Goal: Information Seeking & Learning: Find specific fact

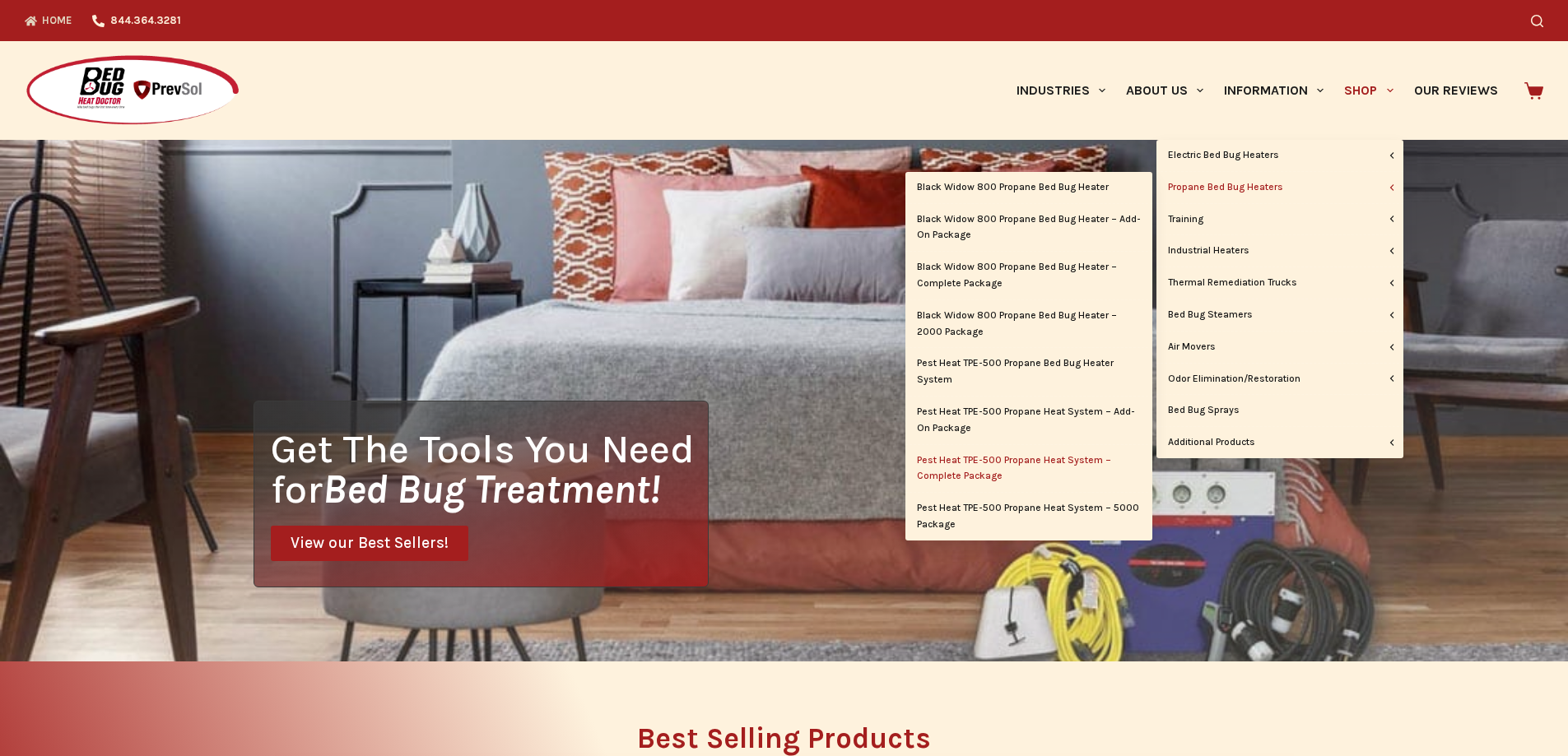
click at [1075, 462] on link "Pest Heat TPE-500 Propane Heat System – Complete Package" at bounding box center [1029, 469] width 247 height 48
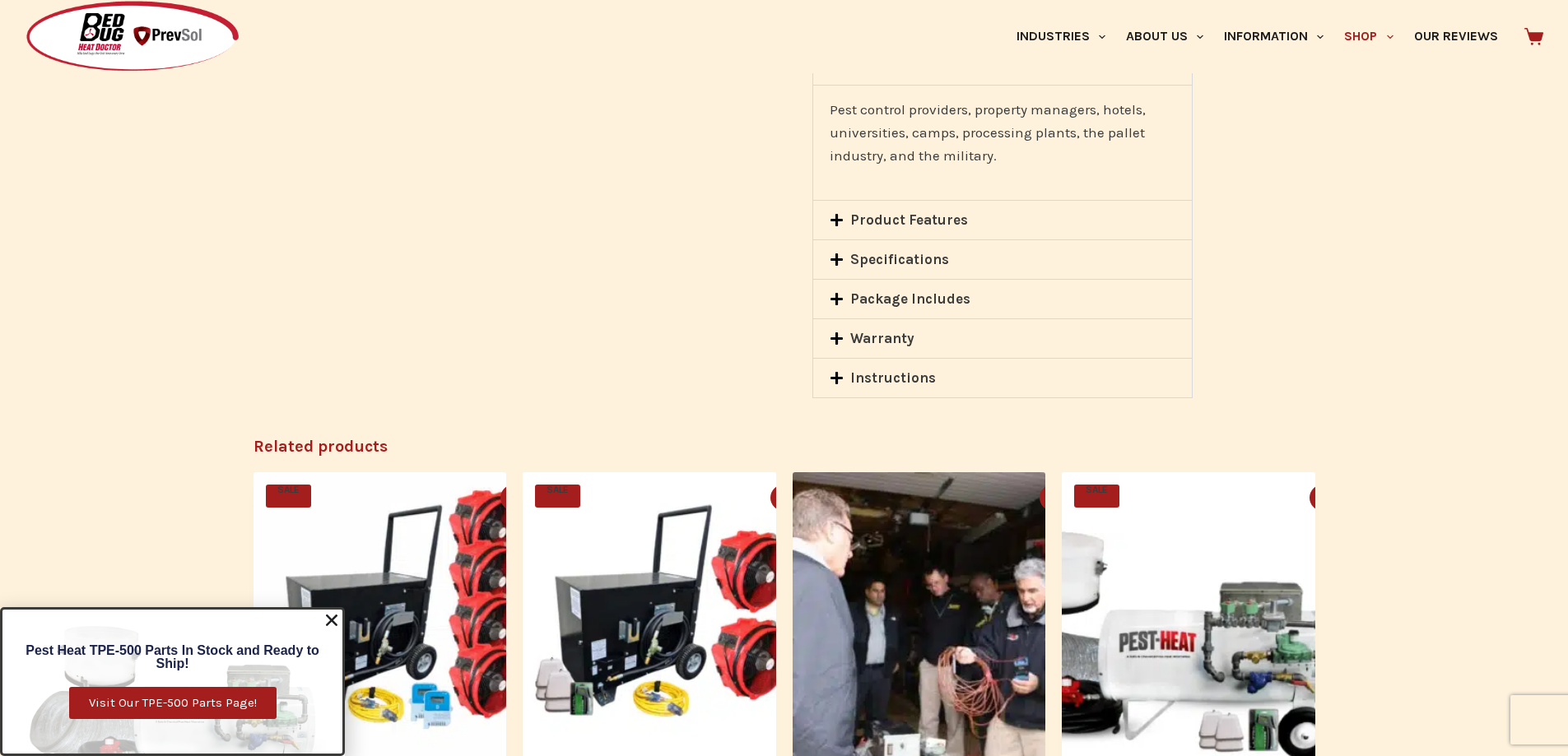
scroll to position [2304, 0]
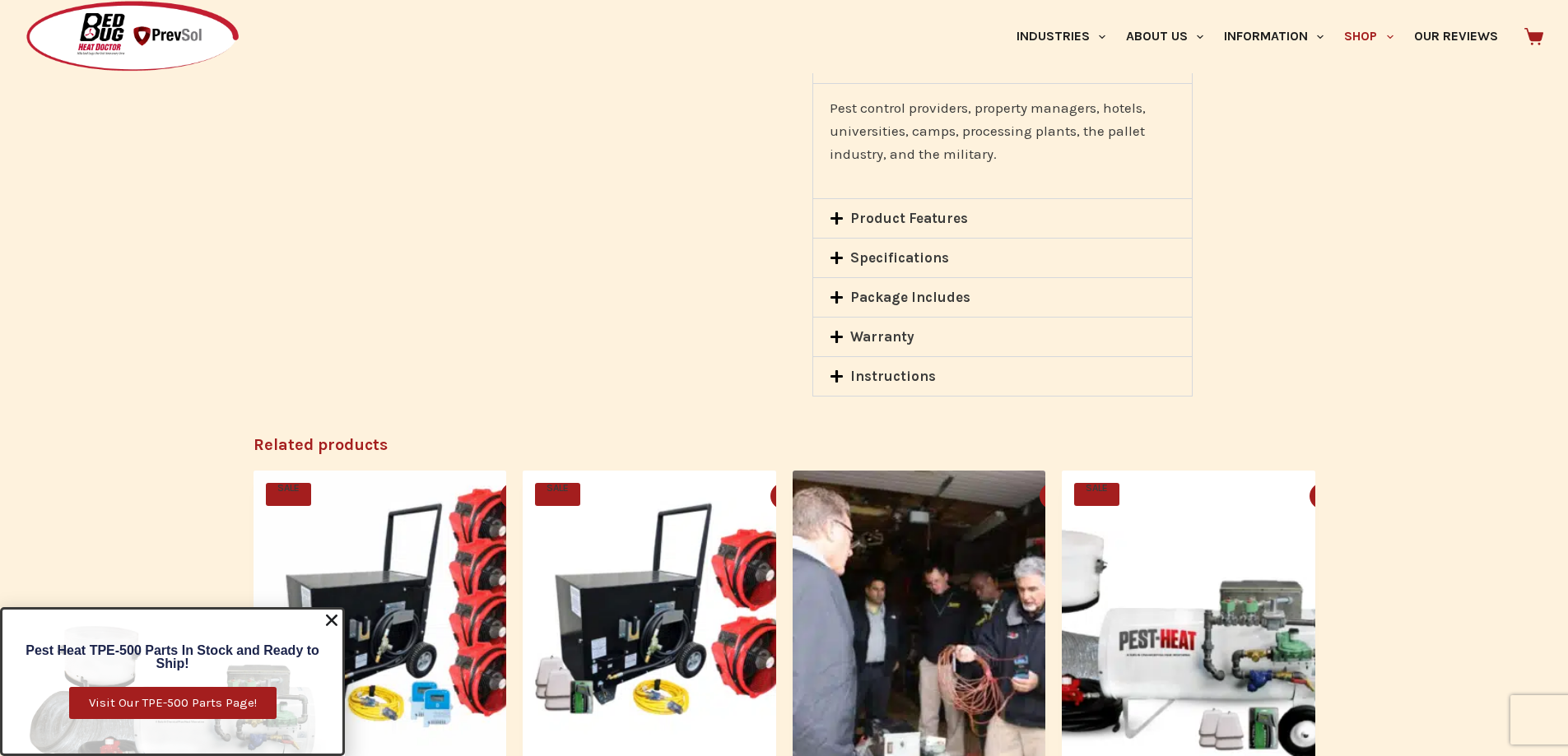
click at [836, 295] on icon at bounding box center [837, 298] width 13 height 13
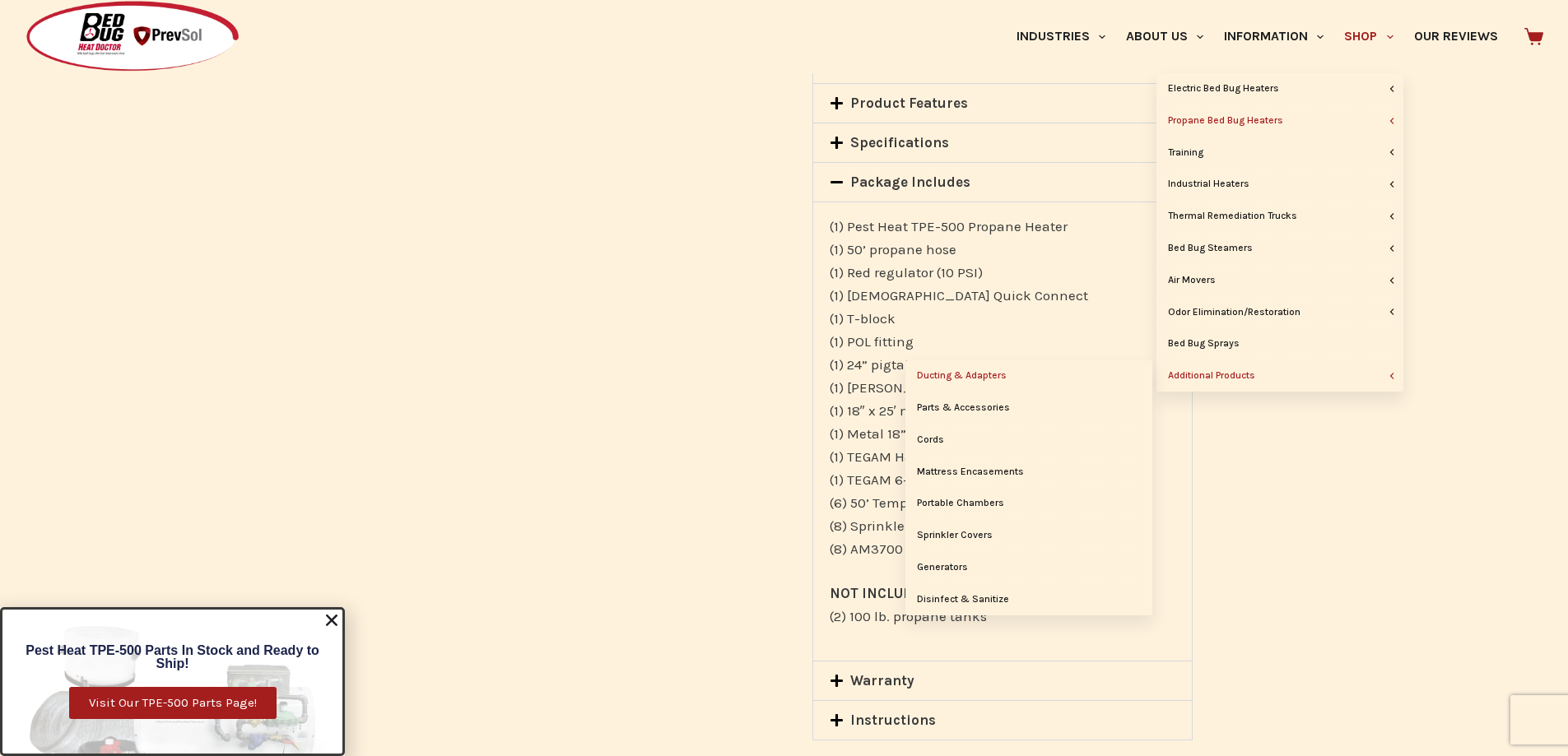
click at [1031, 375] on link "Ducting & Adapters" at bounding box center [1029, 375] width 247 height 31
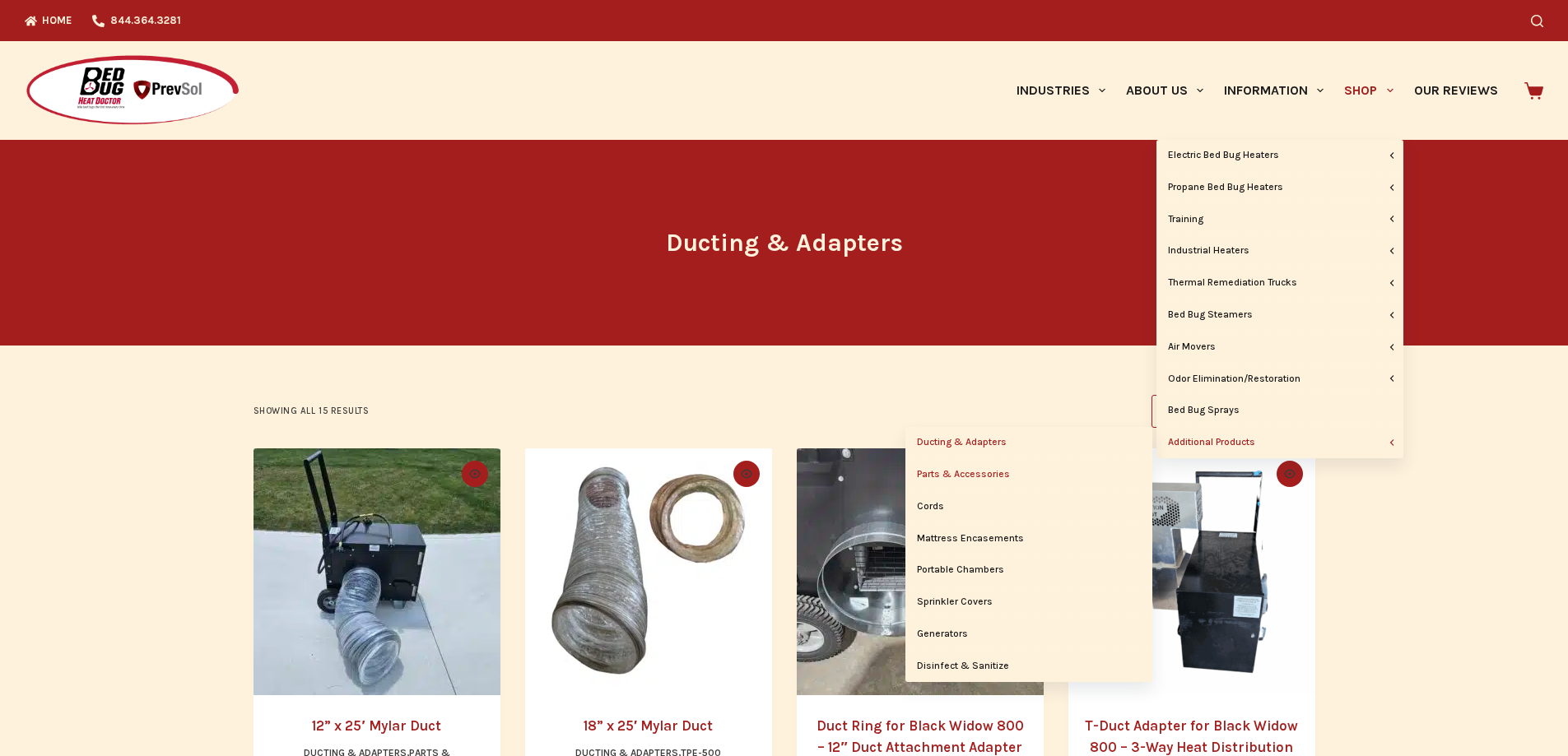
click at [1006, 476] on link "Parts & Accessories" at bounding box center [1029, 474] width 247 height 31
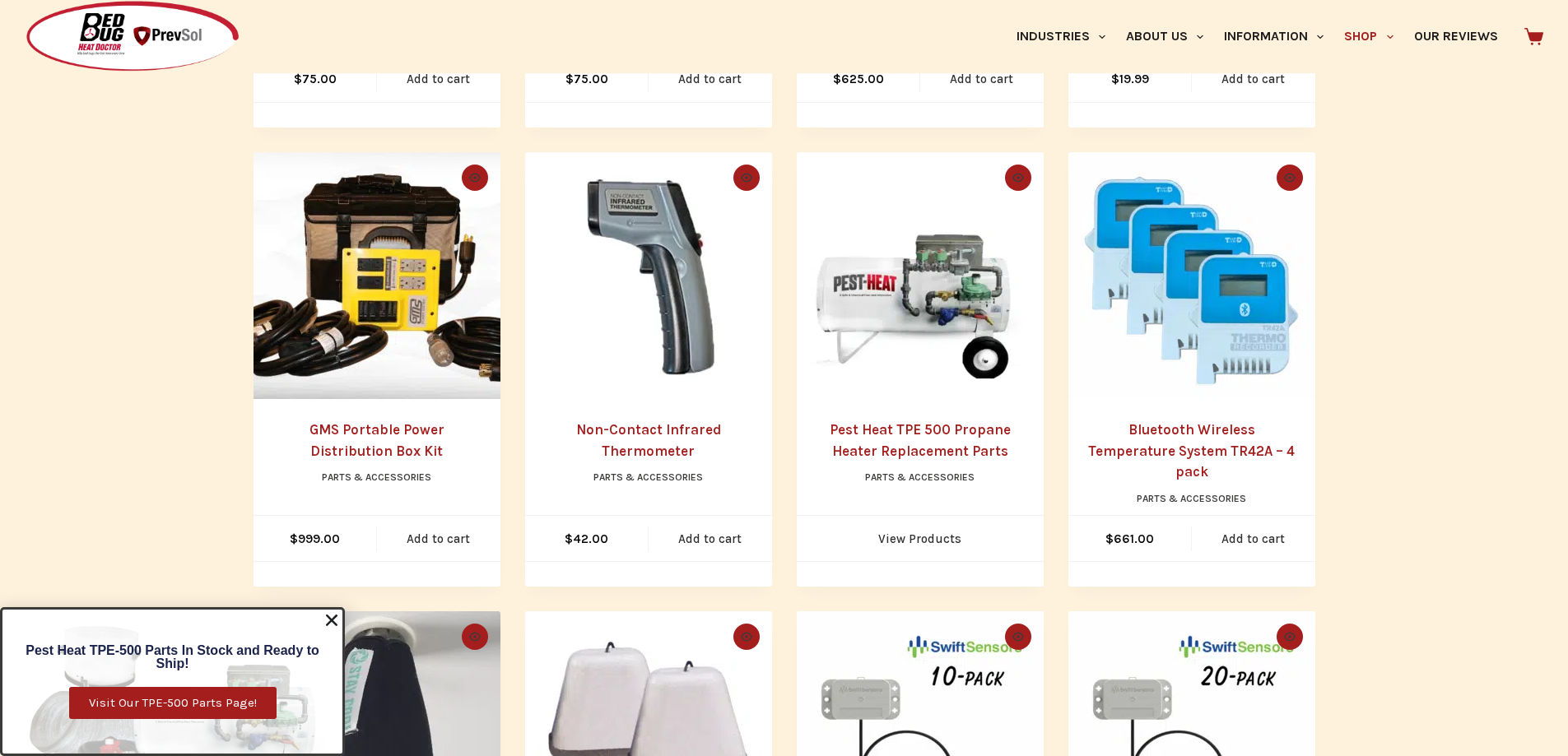
scroll to position [741, 0]
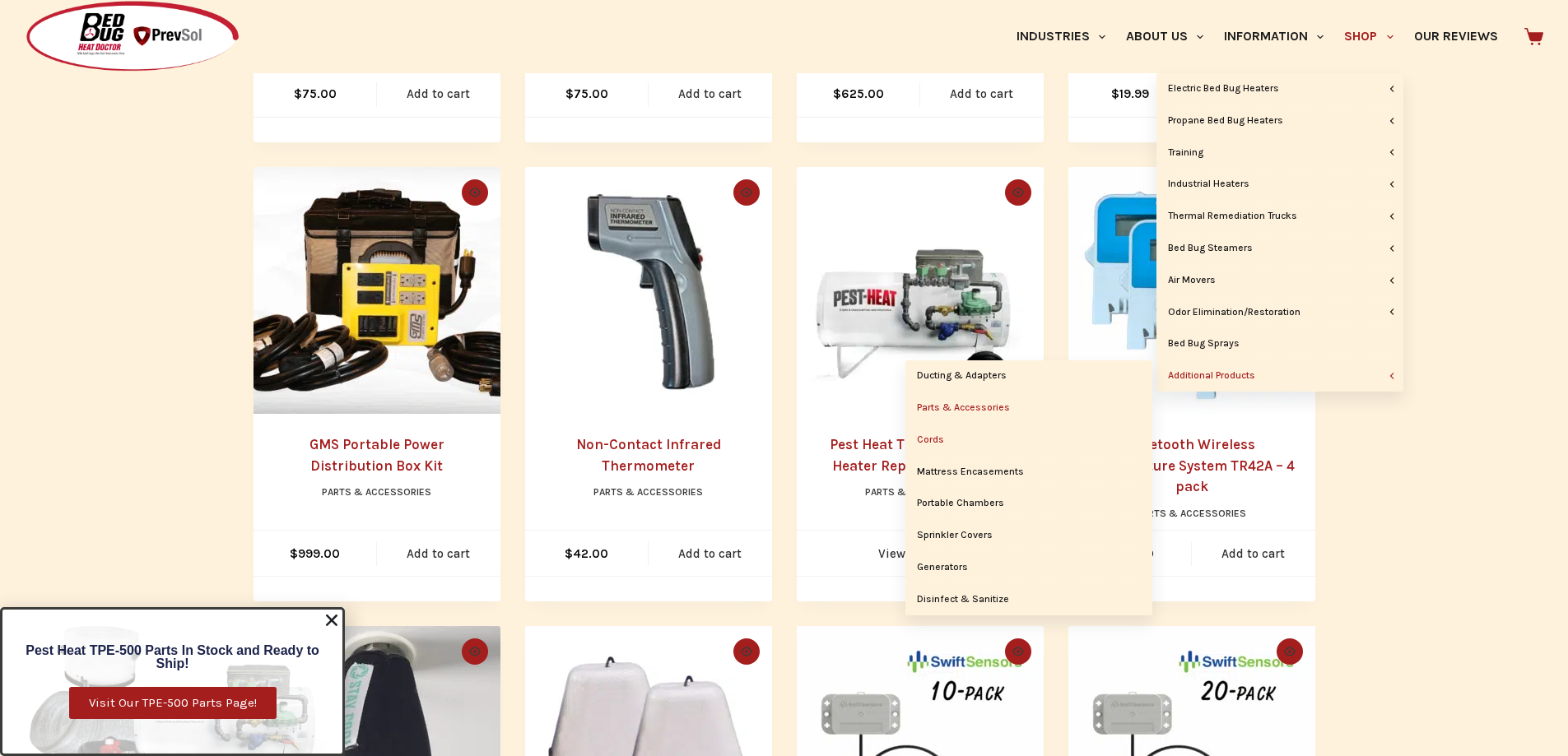
click at [960, 442] on link "Cords" at bounding box center [1029, 440] width 247 height 31
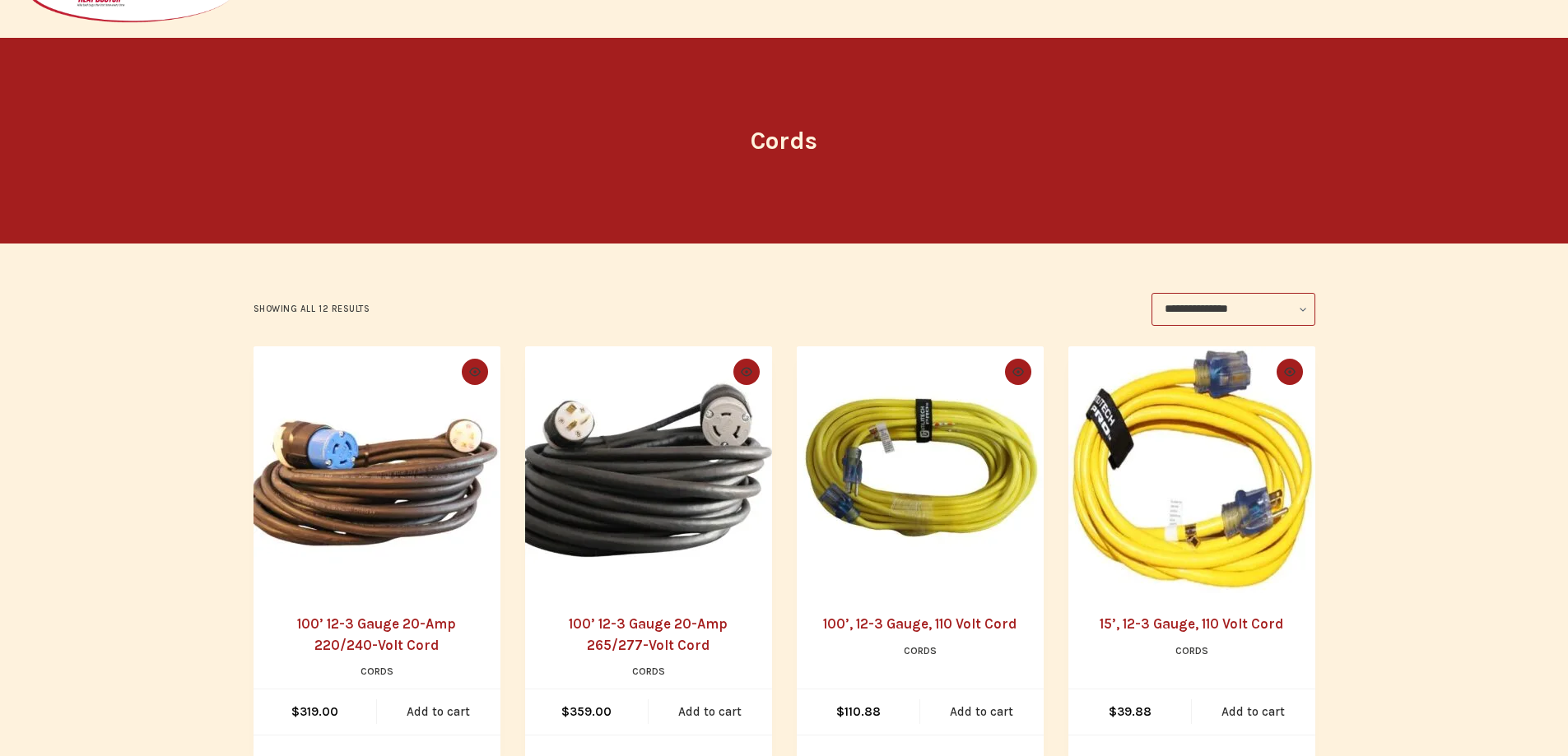
scroll to position [82, 0]
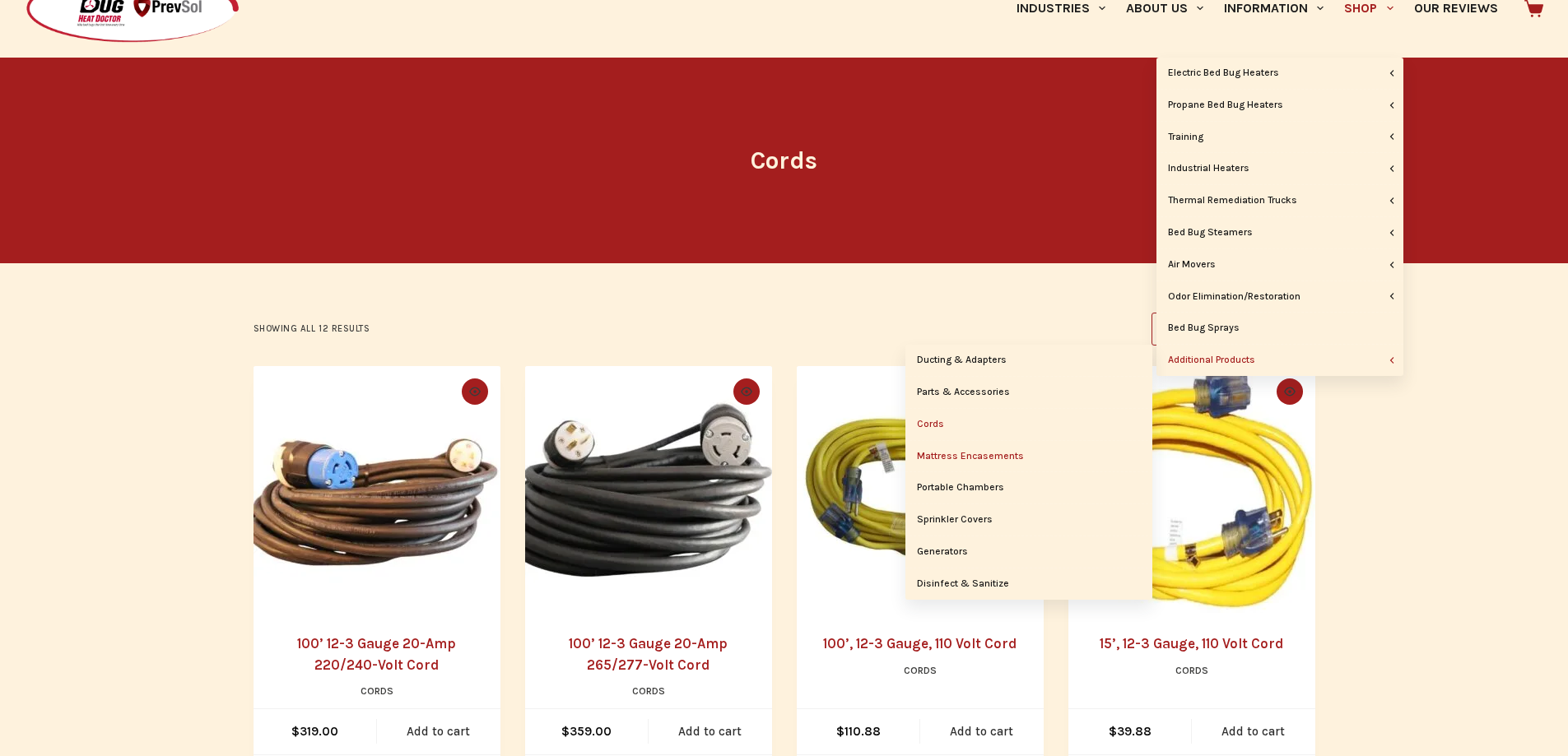
click at [1026, 458] on link "Mattress Encasements" at bounding box center [1029, 456] width 247 height 31
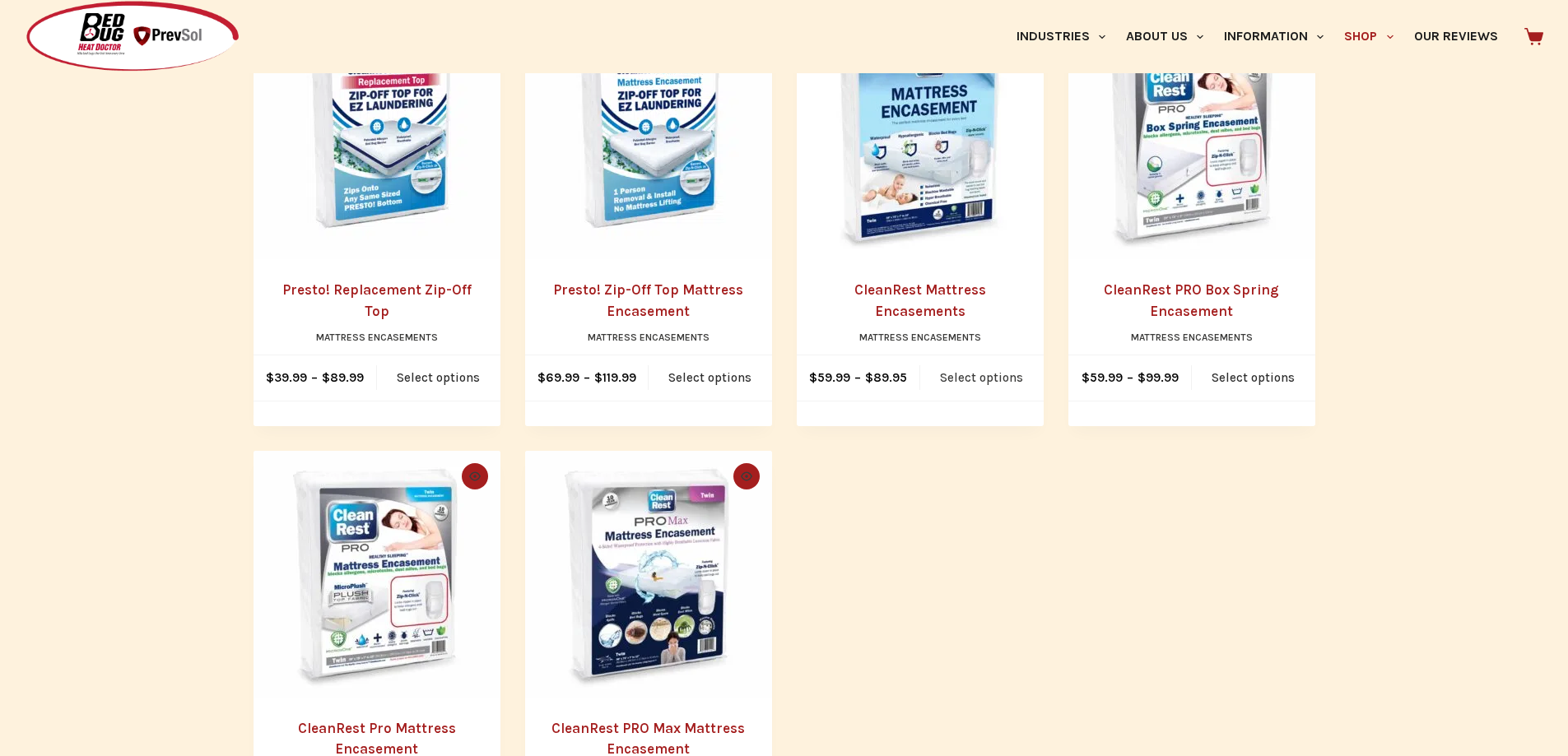
scroll to position [494, 0]
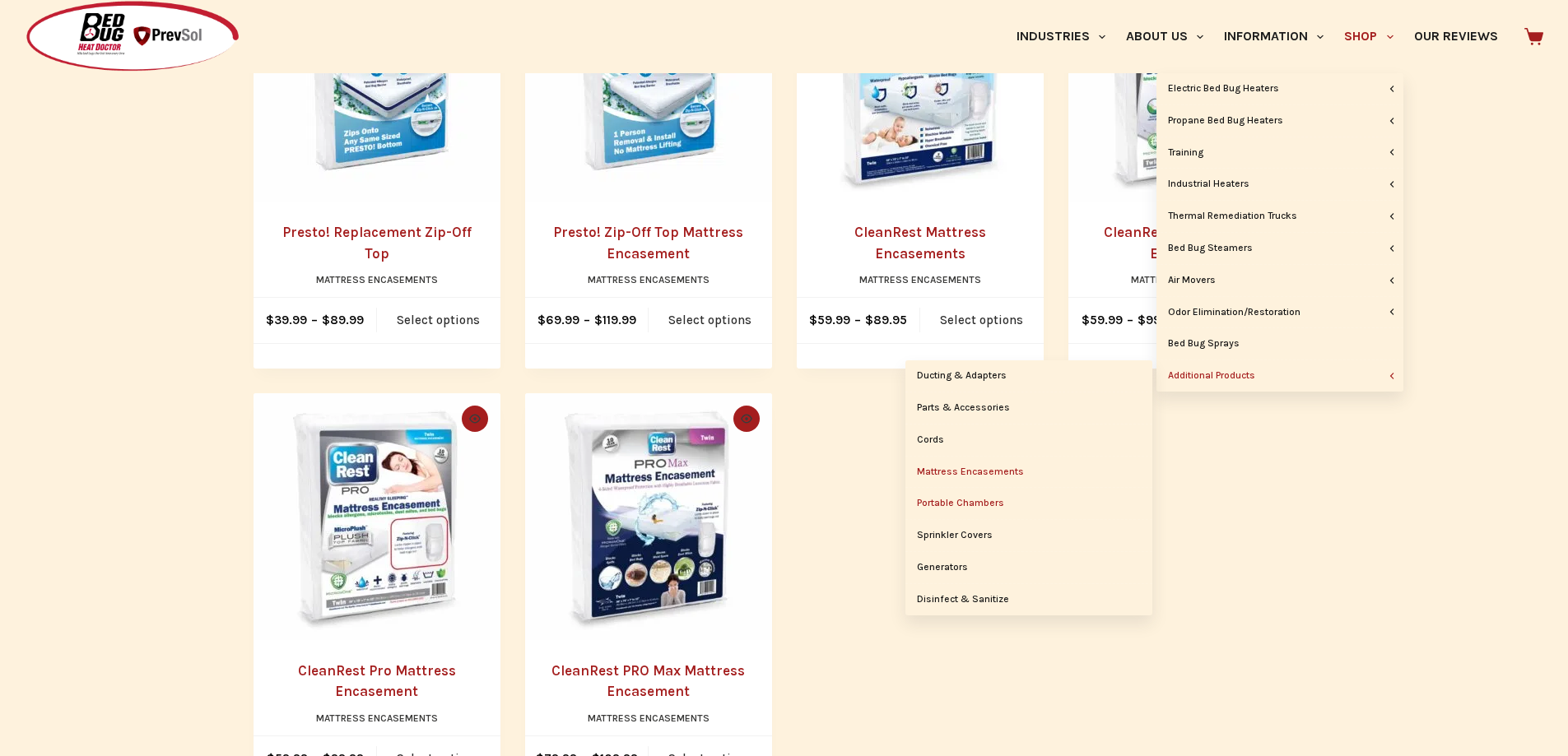
click at [996, 502] on link "Portable Chambers" at bounding box center [1029, 503] width 247 height 31
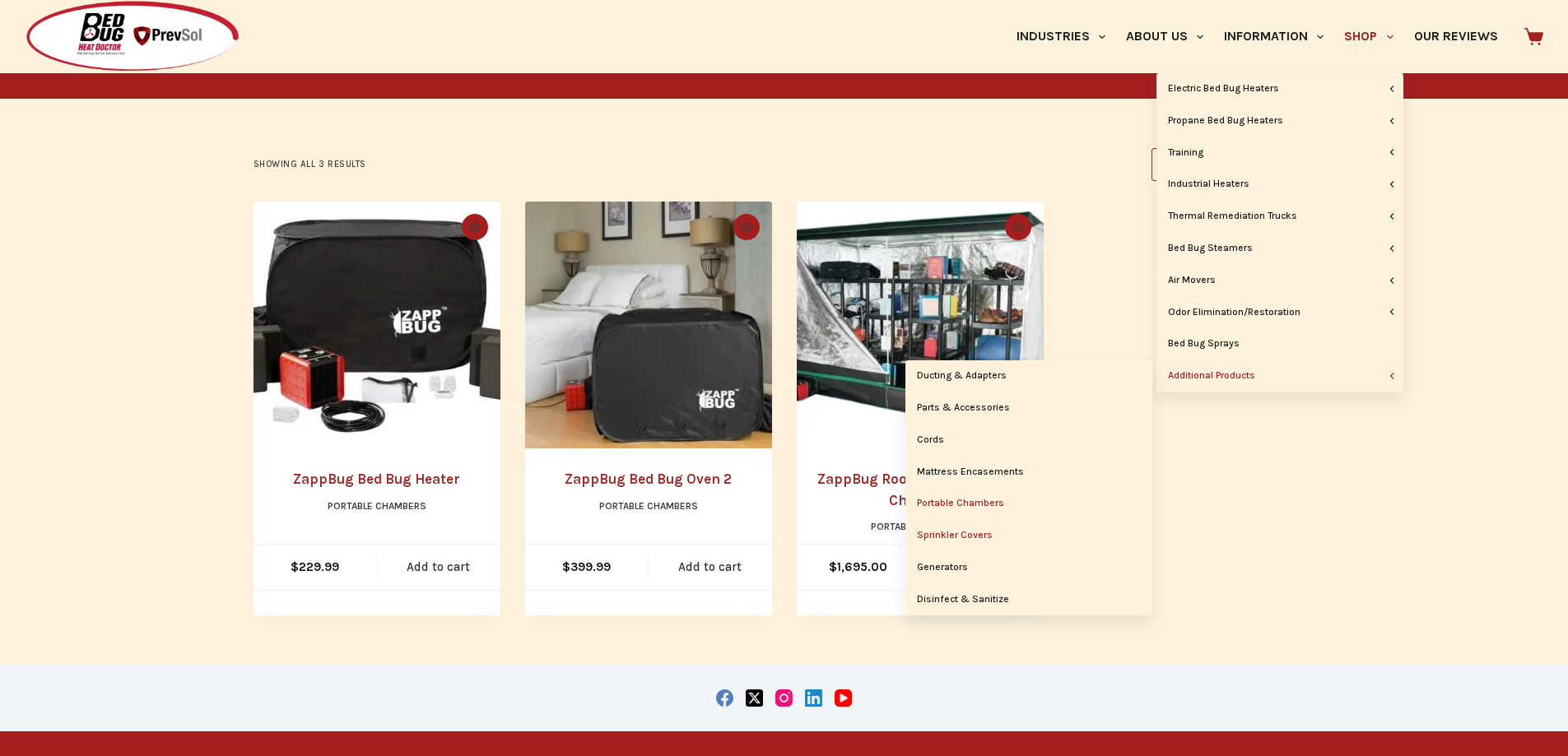
click at [975, 535] on link "Sprinkler Covers" at bounding box center [1029, 536] width 247 height 31
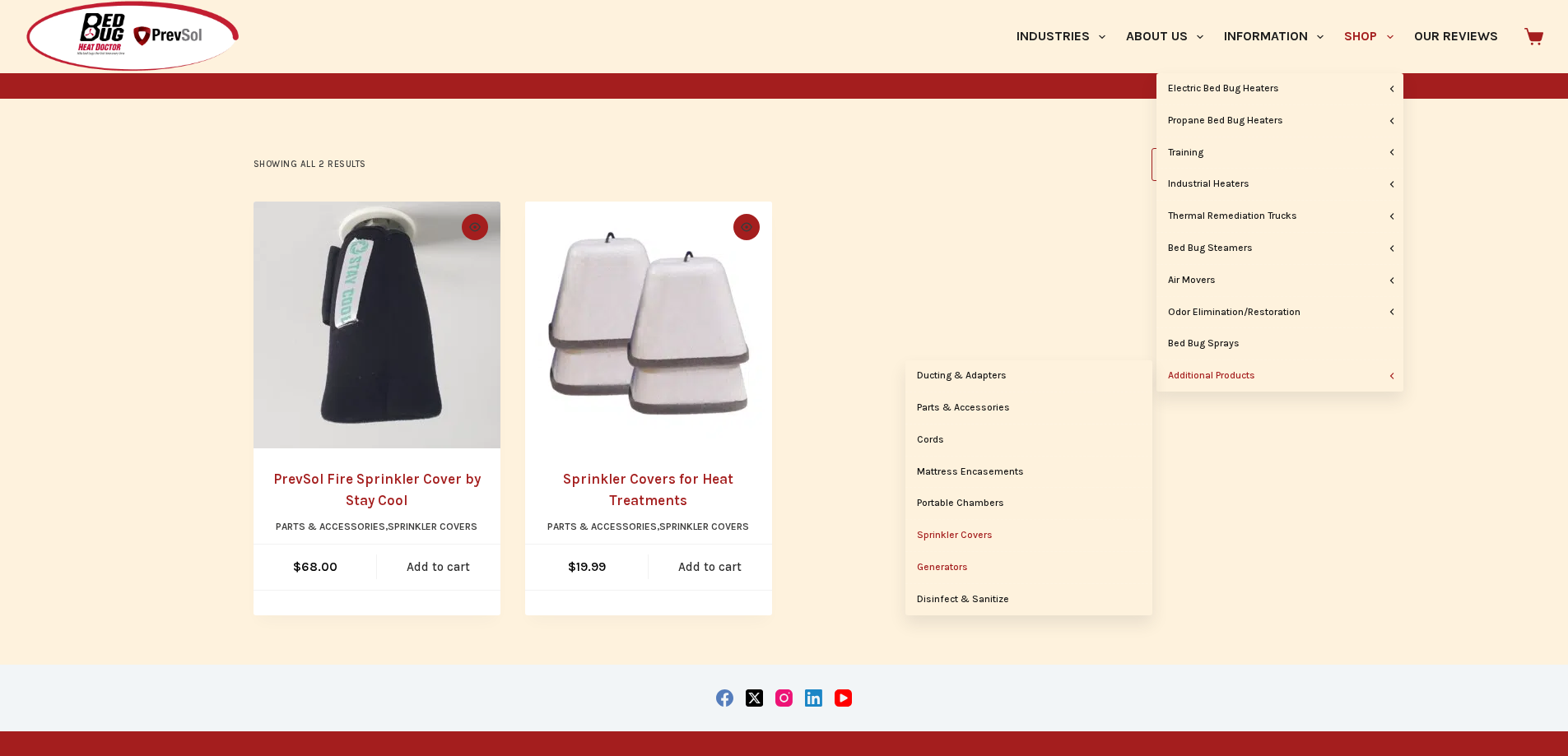
click at [982, 570] on link "Generators" at bounding box center [1029, 567] width 247 height 31
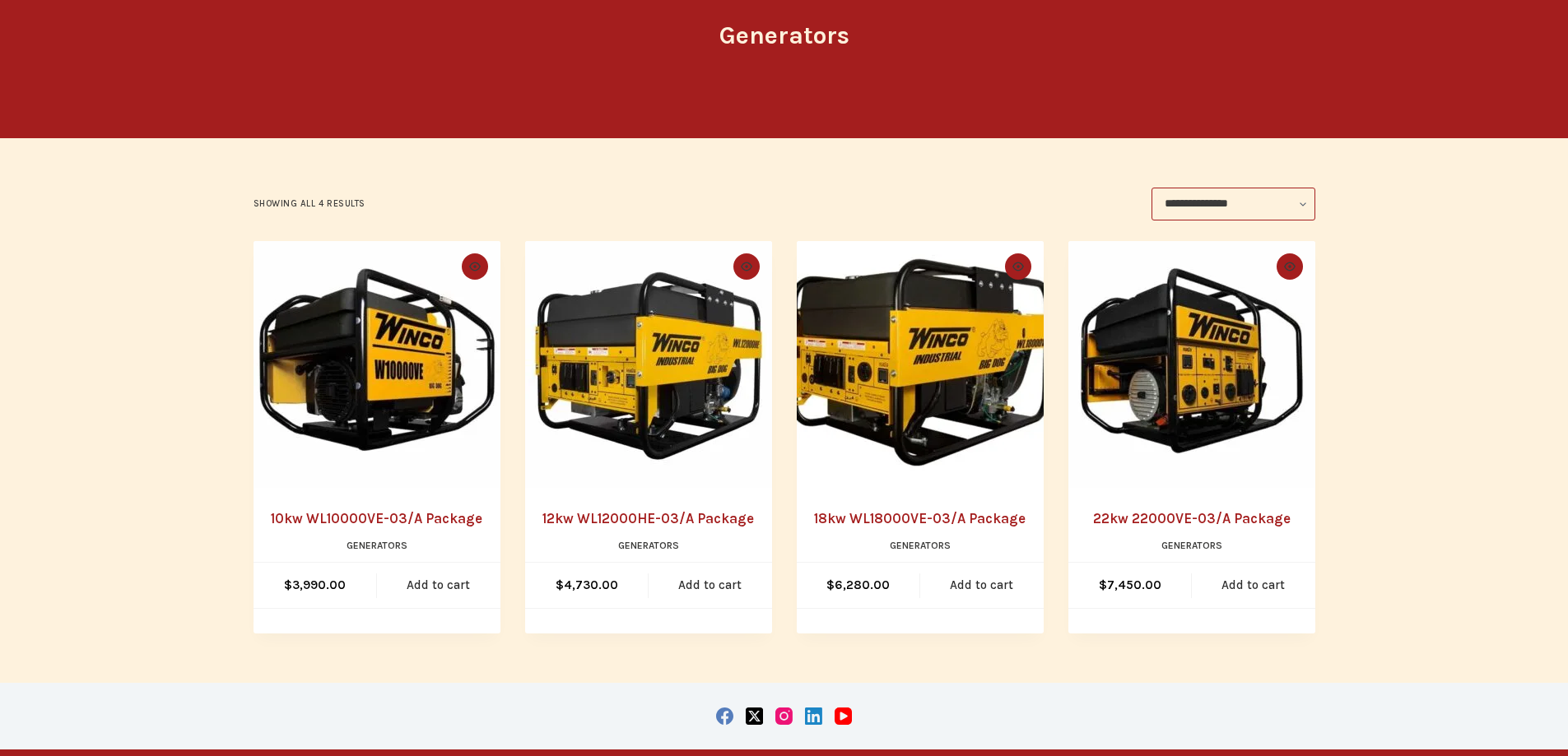
scroll to position [247, 0]
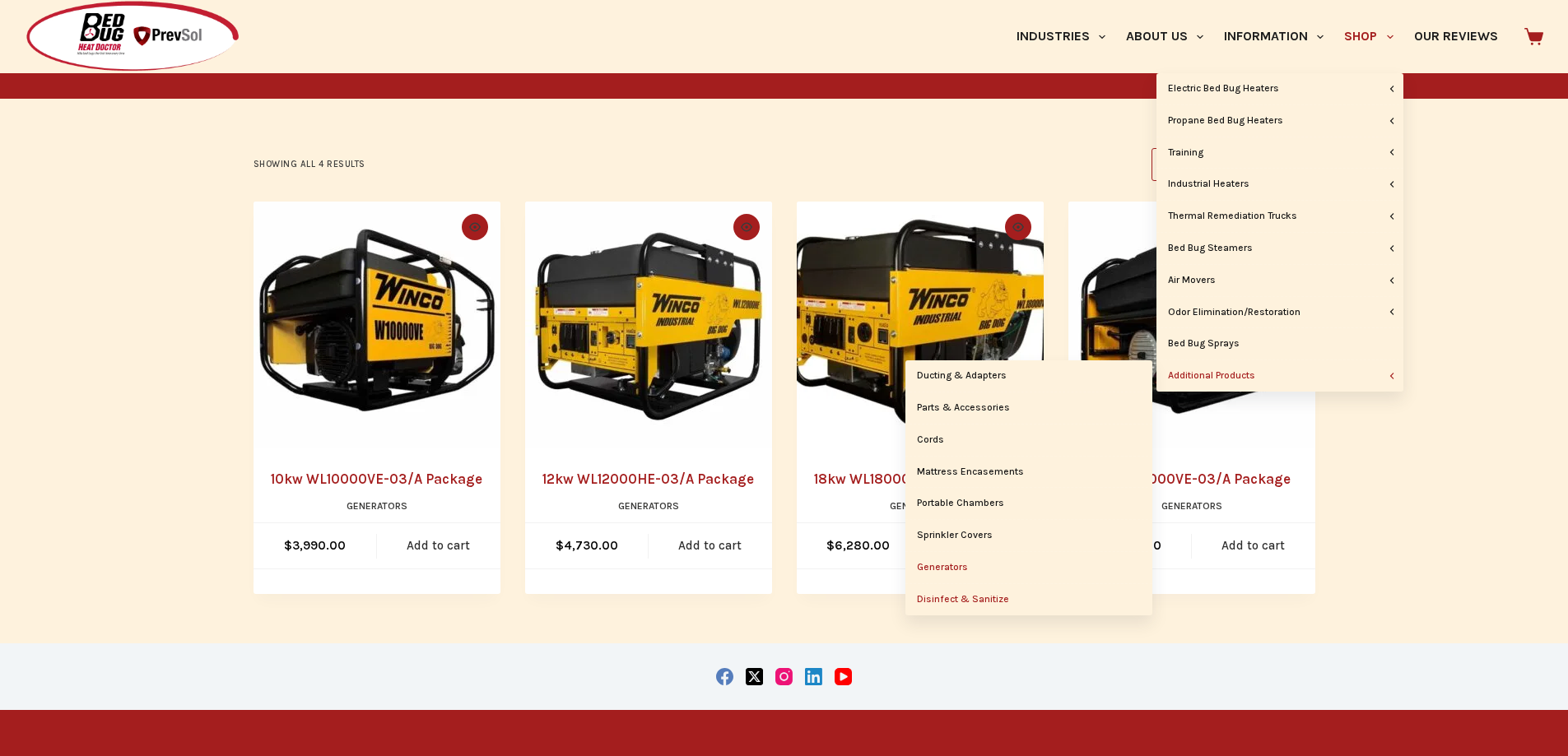
click at [999, 599] on link "Disinfect & Sanitize" at bounding box center [1029, 599] width 247 height 31
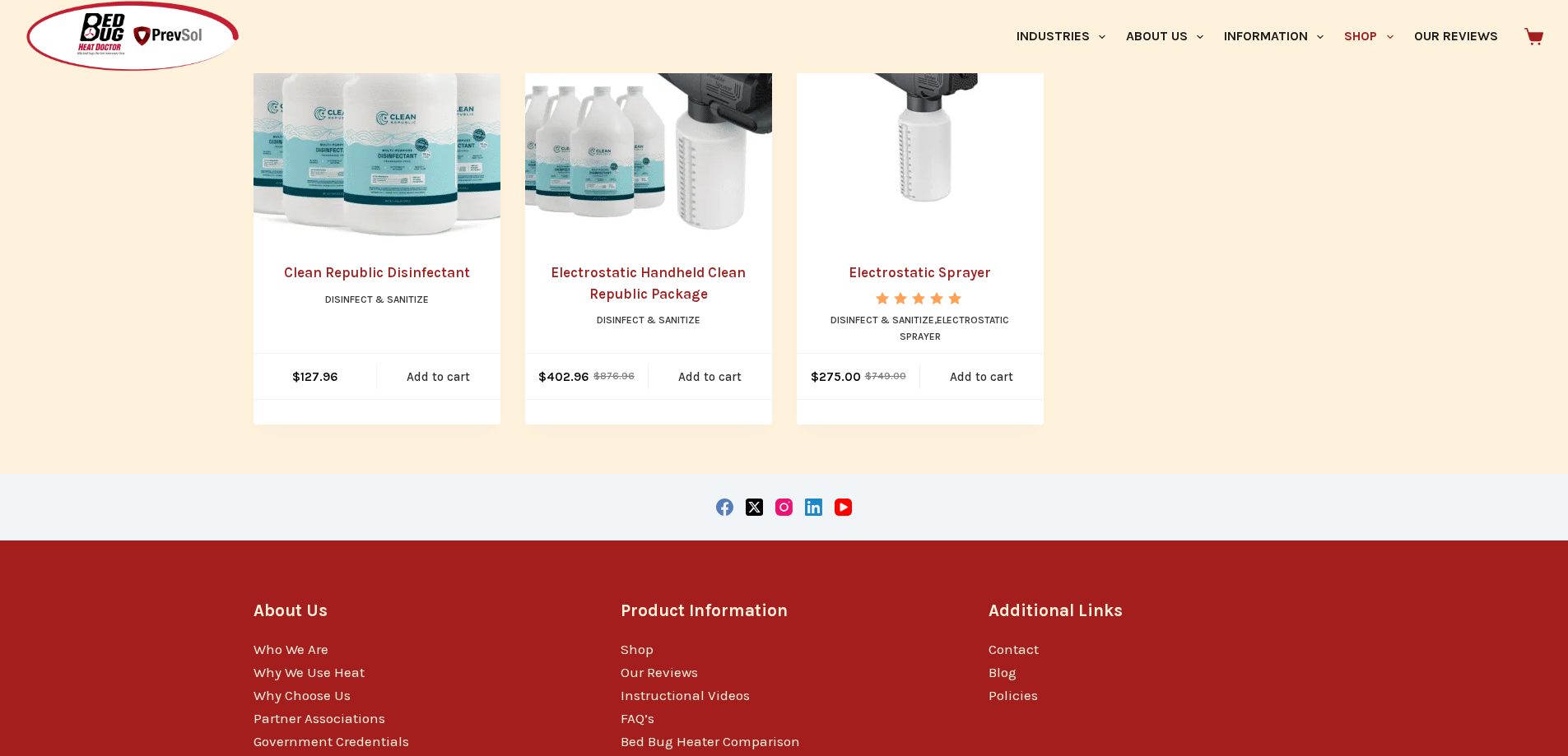
scroll to position [566, 0]
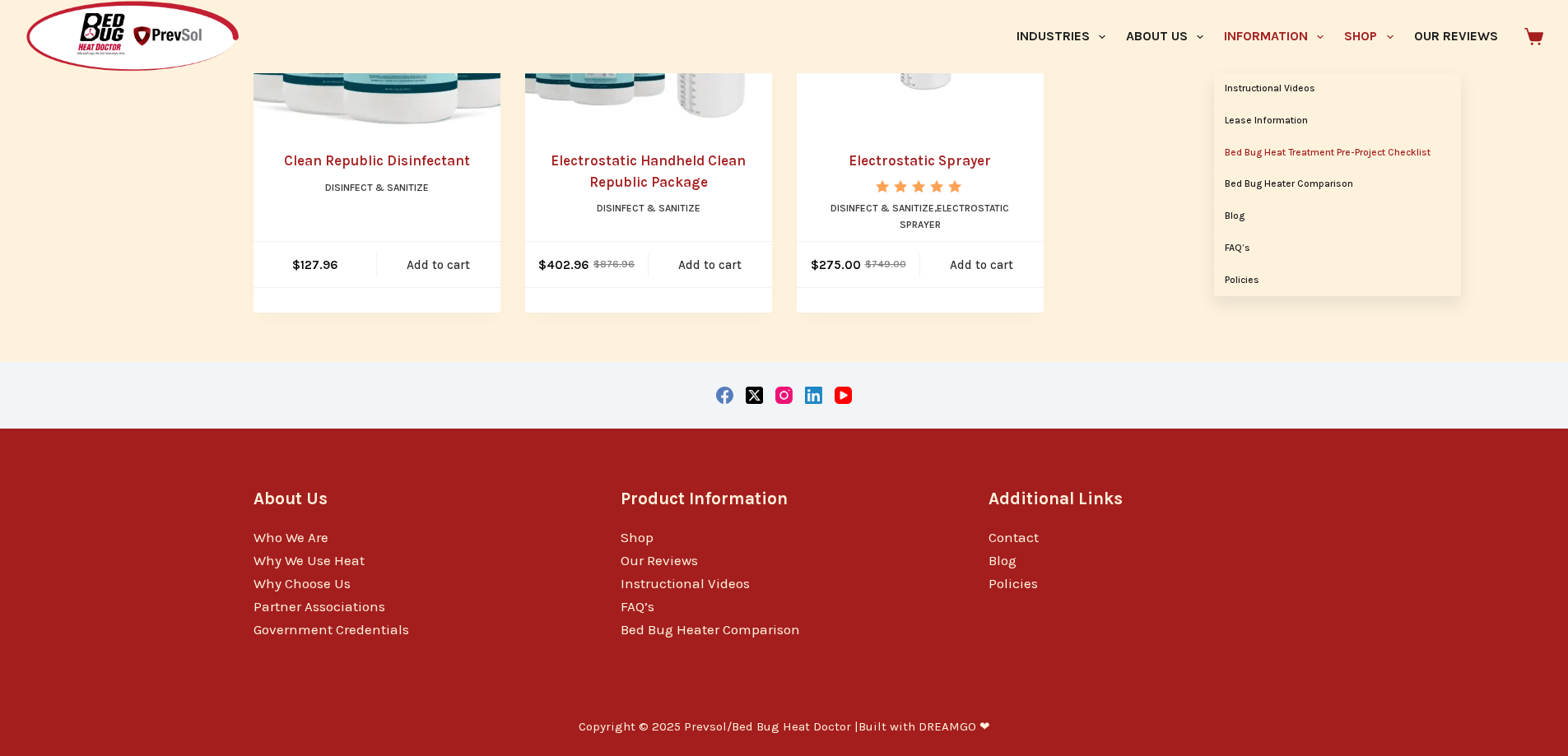
click at [1264, 150] on link "Bed Bug Heat Treatment Pre-Project Checklist" at bounding box center [1337, 153] width 247 height 31
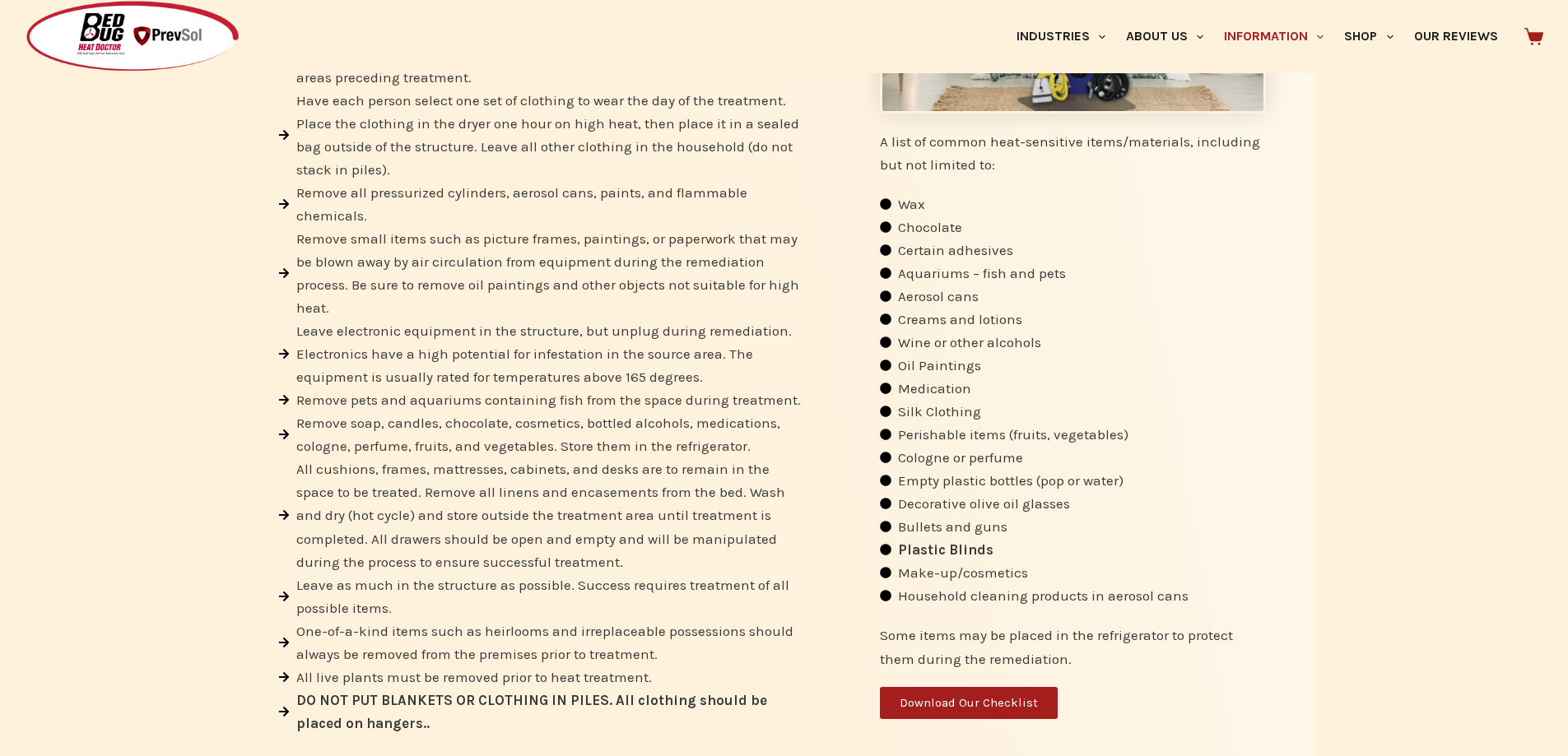
scroll to position [658, 0]
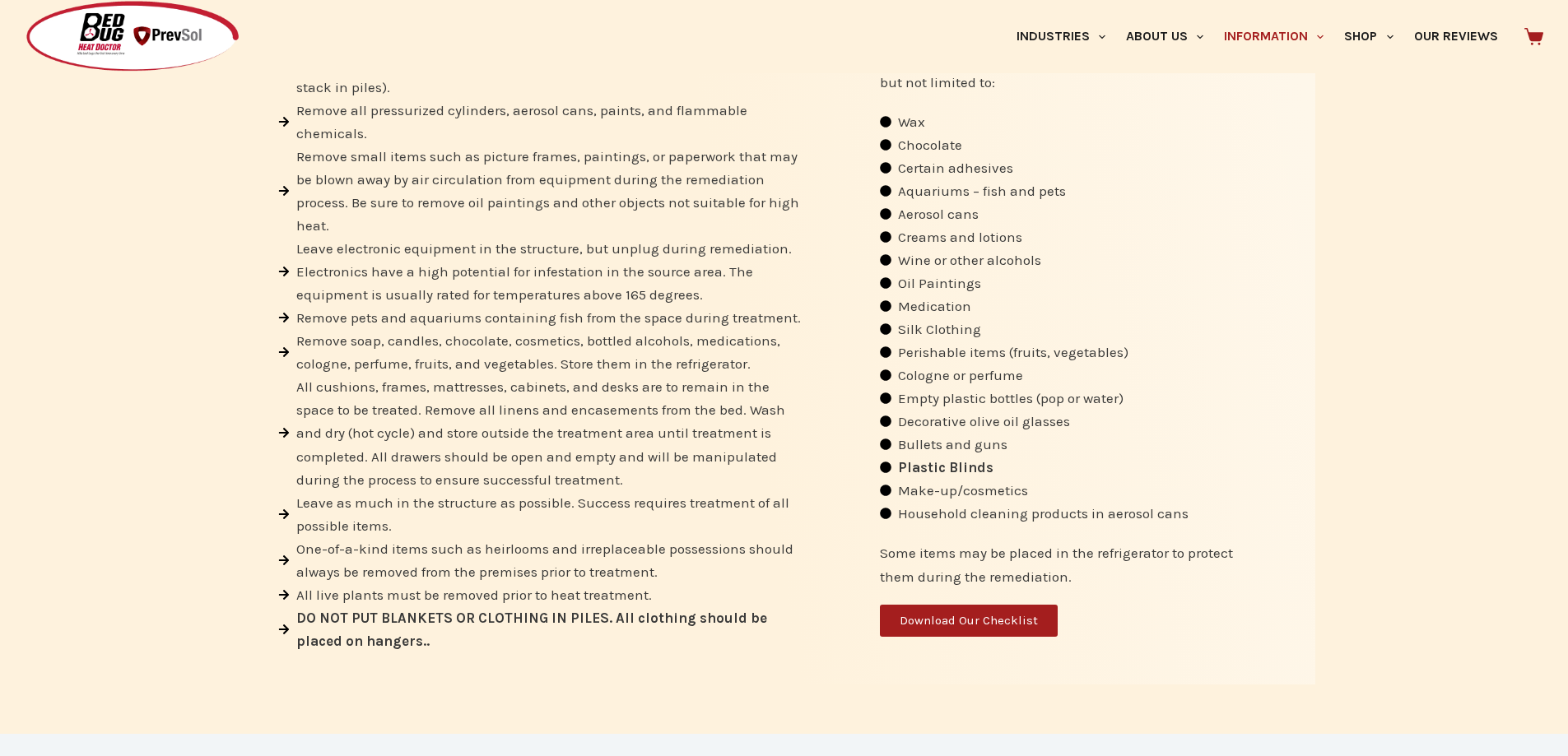
click at [953, 623] on span "Download Our Checklist" at bounding box center [968, 620] width 138 height 13
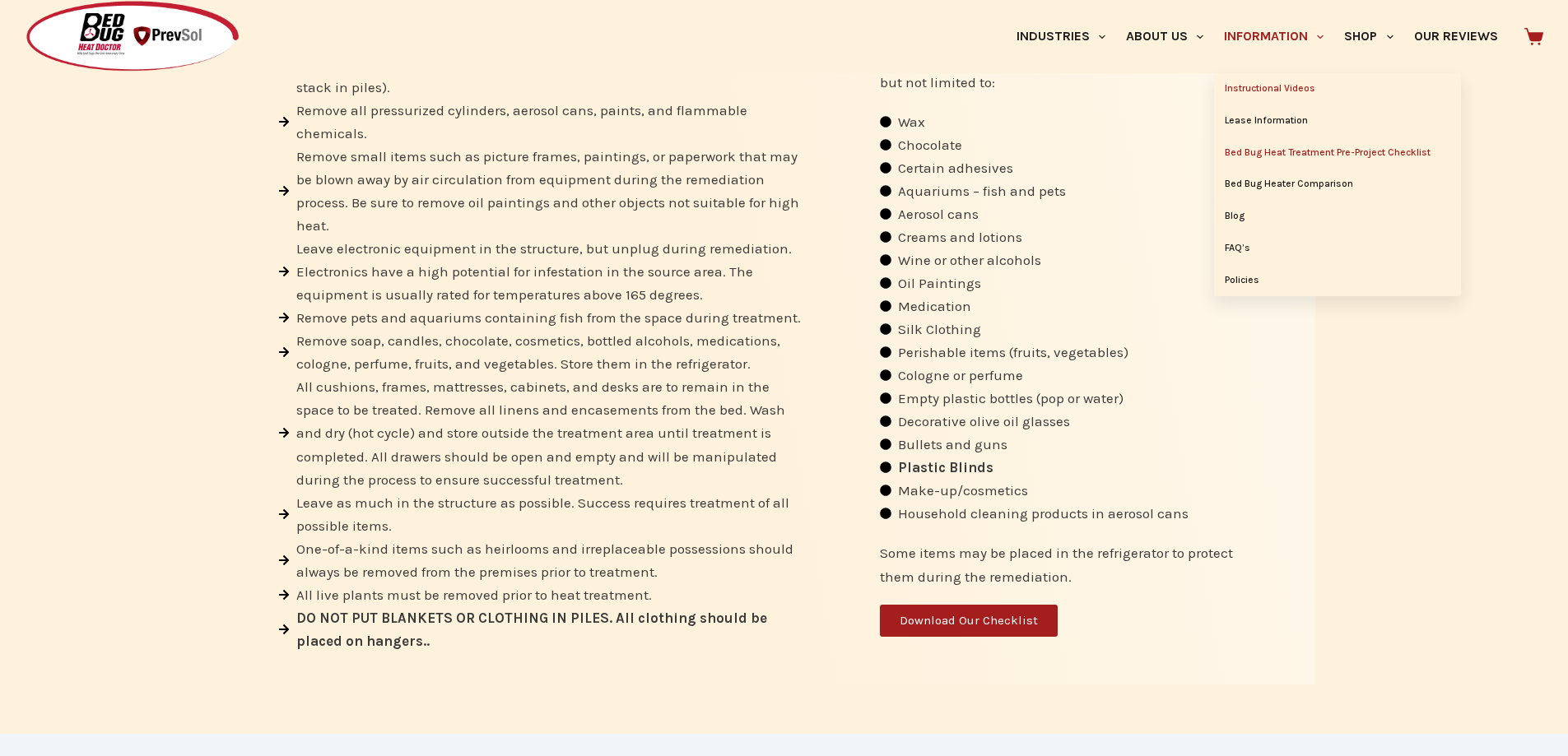
click at [1260, 86] on link "Instructional Videos" at bounding box center [1337, 88] width 247 height 31
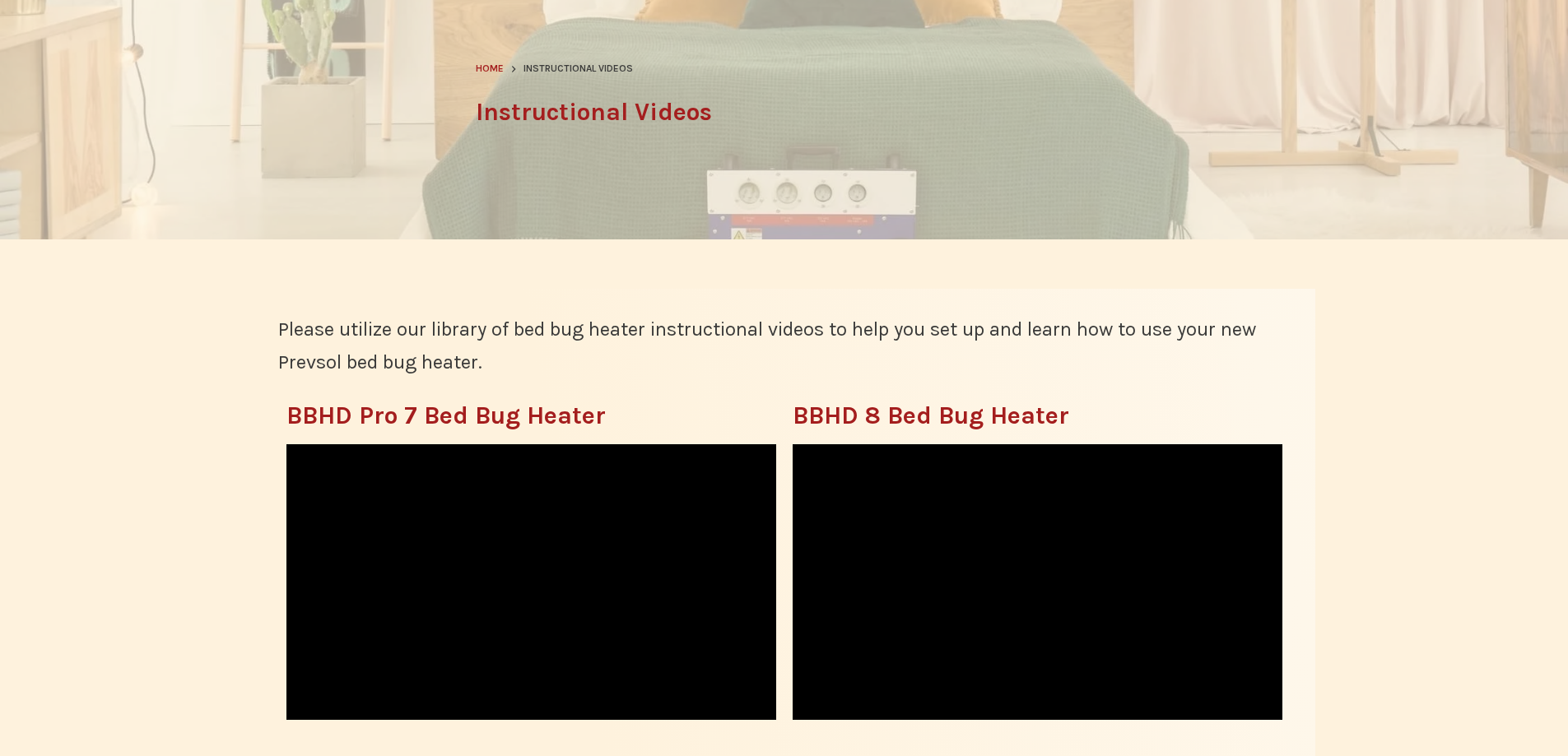
scroll to position [247, 0]
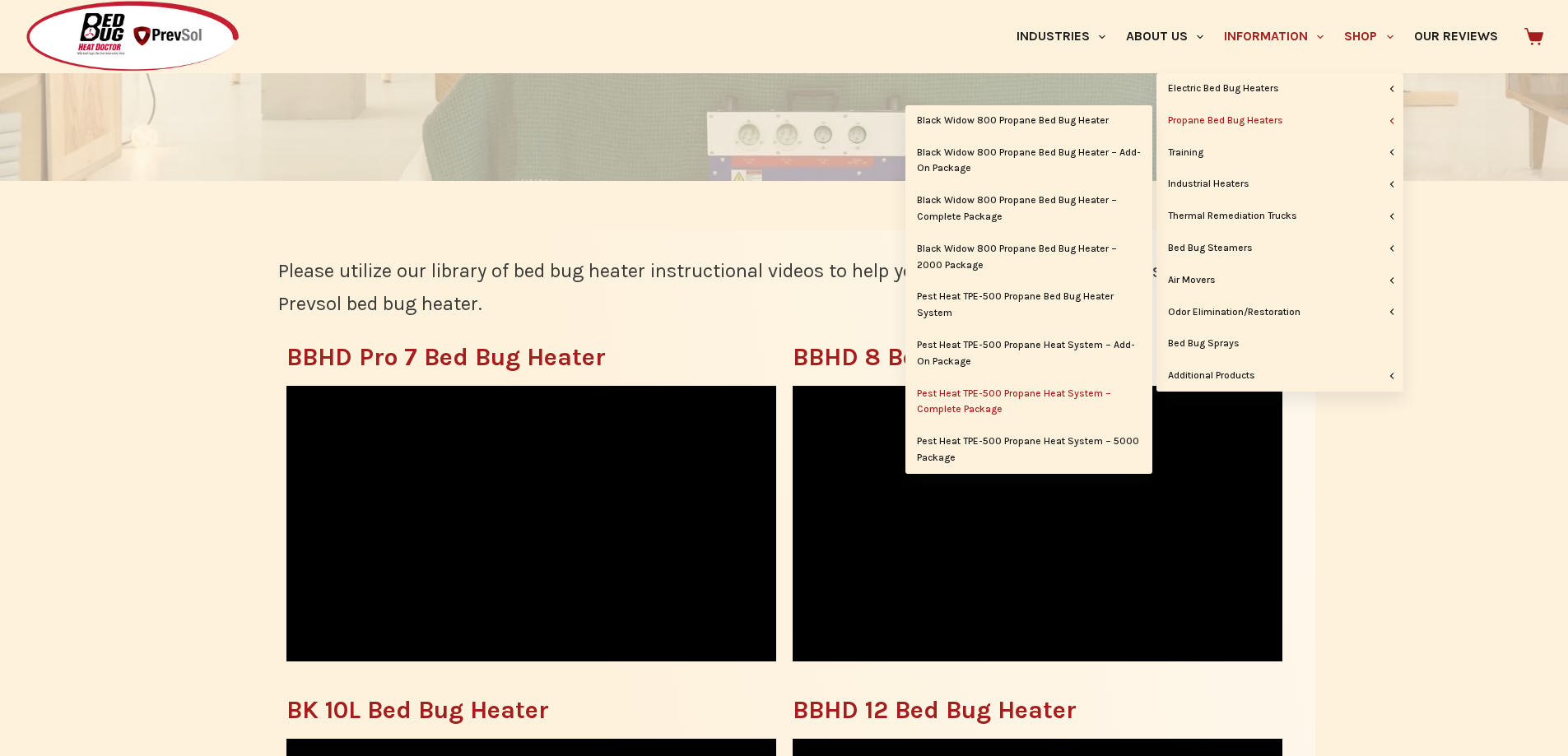
click at [1068, 394] on link "Pest Heat TPE-500 Propane Heat System – Complete Package" at bounding box center [1029, 402] width 247 height 48
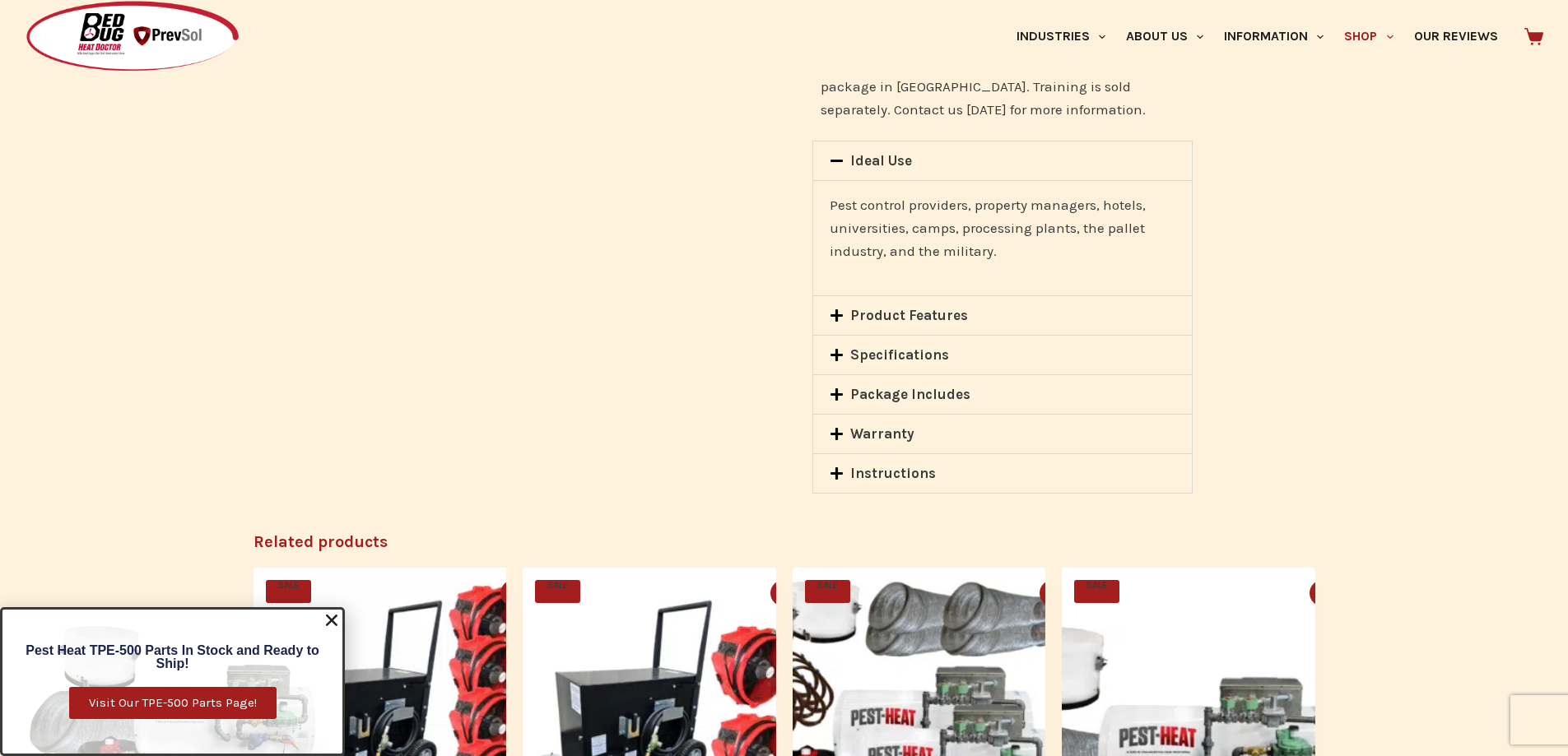
scroll to position [2222, 0]
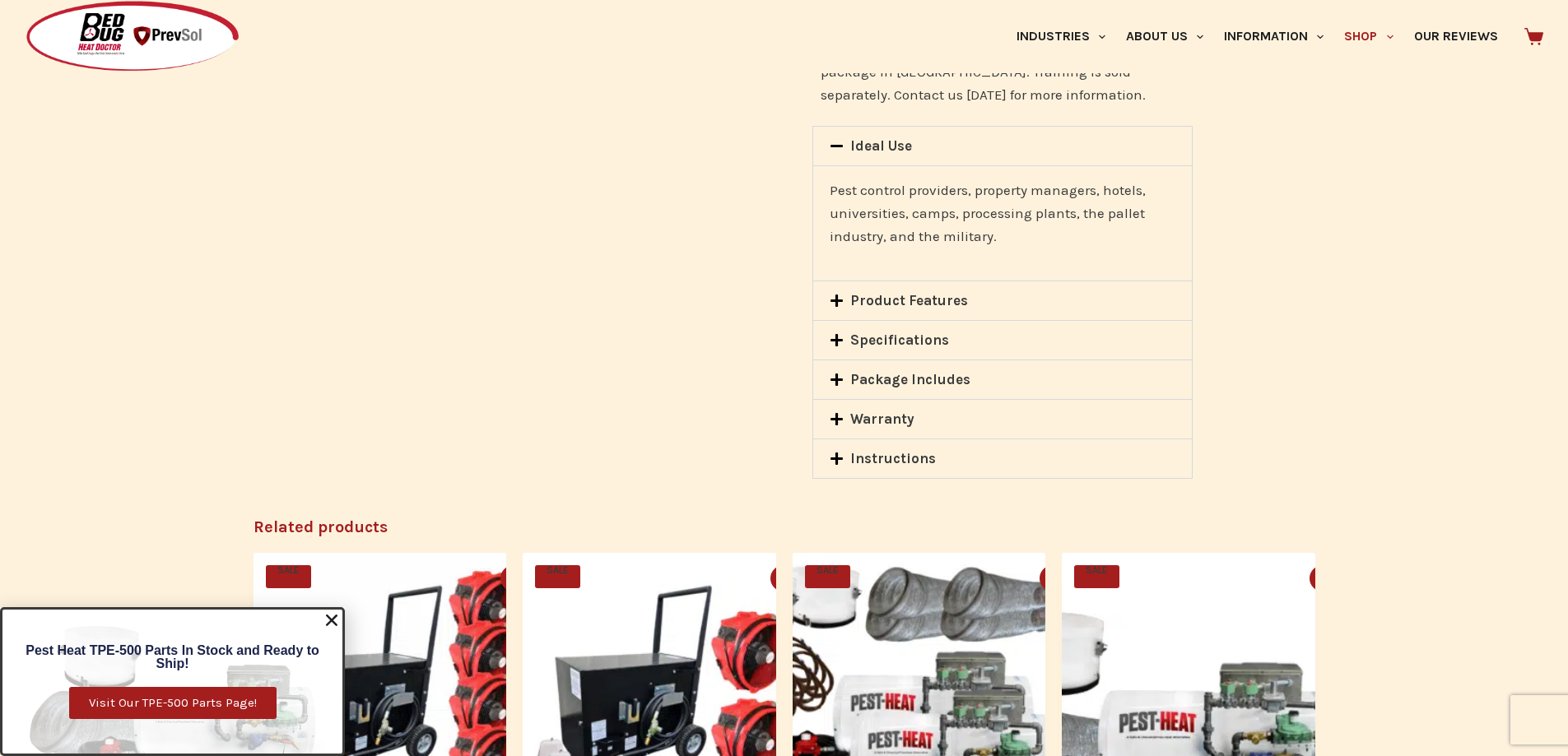
click at [834, 381] on icon at bounding box center [837, 380] width 13 height 13
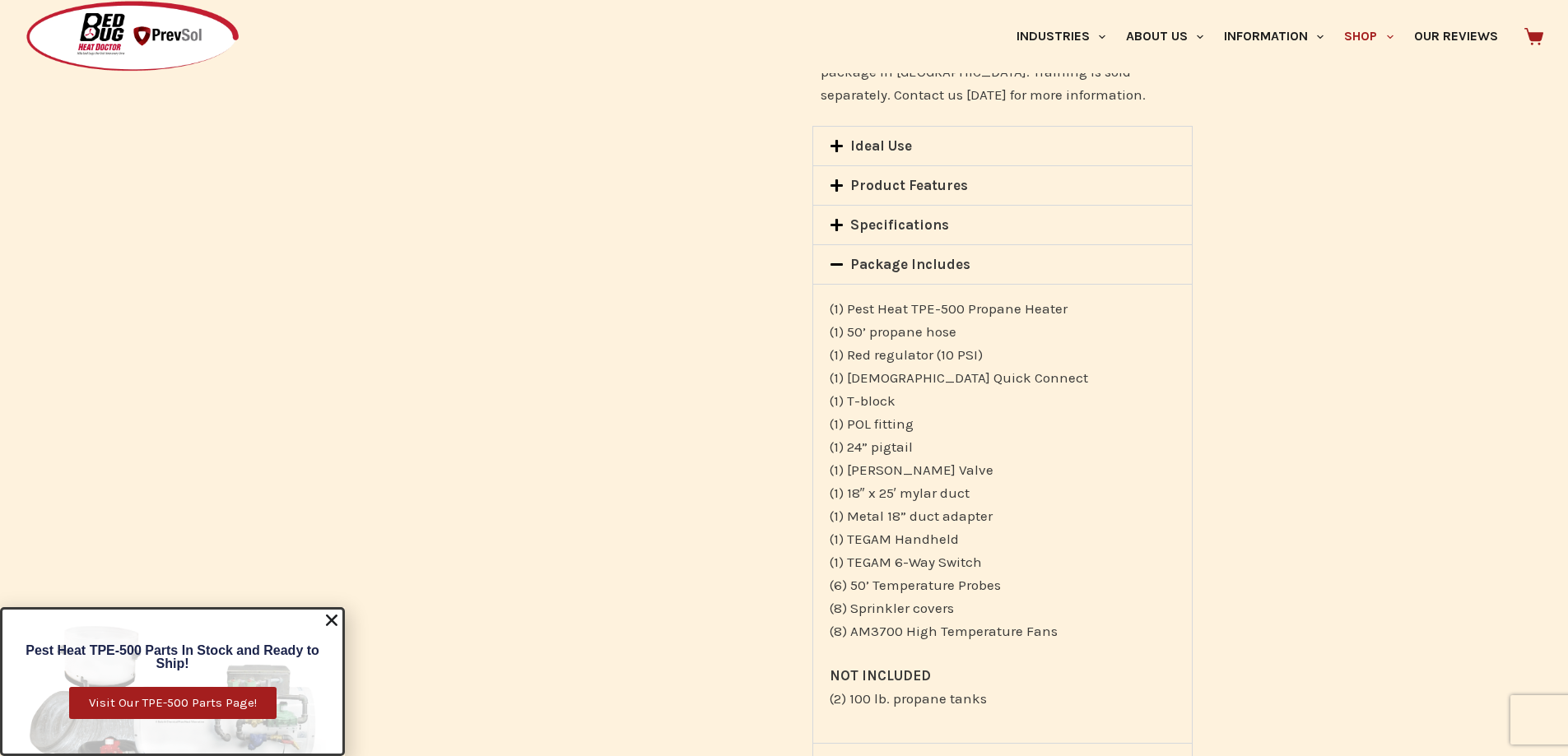
click at [959, 496] on p "(1) Pest Heat TPE-500 Propane Heater (1) 50’ propane hose (1) Red regulator (10…" at bounding box center [1003, 469] width 346 height 346
drag, startPoint x: 972, startPoint y: 492, endPoint x: 863, endPoint y: 496, distance: 109.1
click at [850, 499] on p "(1) Pest Heat TPE-500 Propane Heater (1) 50’ propane hose (1) Red regulator (10…" at bounding box center [1003, 469] width 346 height 346
click at [865, 495] on p "(1) Pest Heat TPE-500 Propane Heater (1) 50’ propane hose (1) Red regulator (10…" at bounding box center [1003, 469] width 346 height 346
drag, startPoint x: 976, startPoint y: 492, endPoint x: 846, endPoint y: 505, distance: 130.6
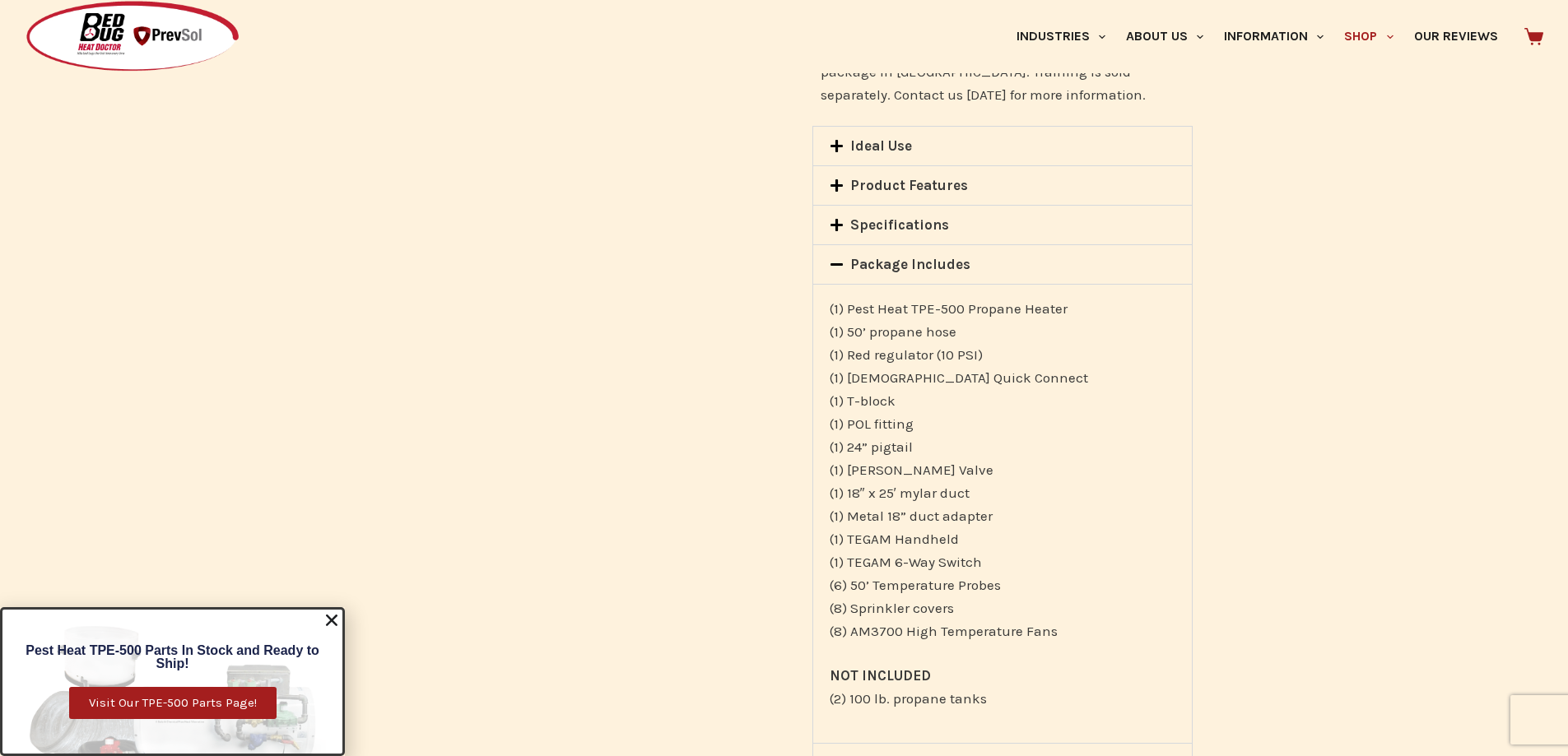
click at [846, 505] on p "(1) Pest Heat TPE-500 Propane Heater (1) 50’ propane hose (1) Red regulator (10…" at bounding box center [1003, 469] width 346 height 346
copy p "18″ x 25′ mylar duct"
